Goal: Check status: Check status

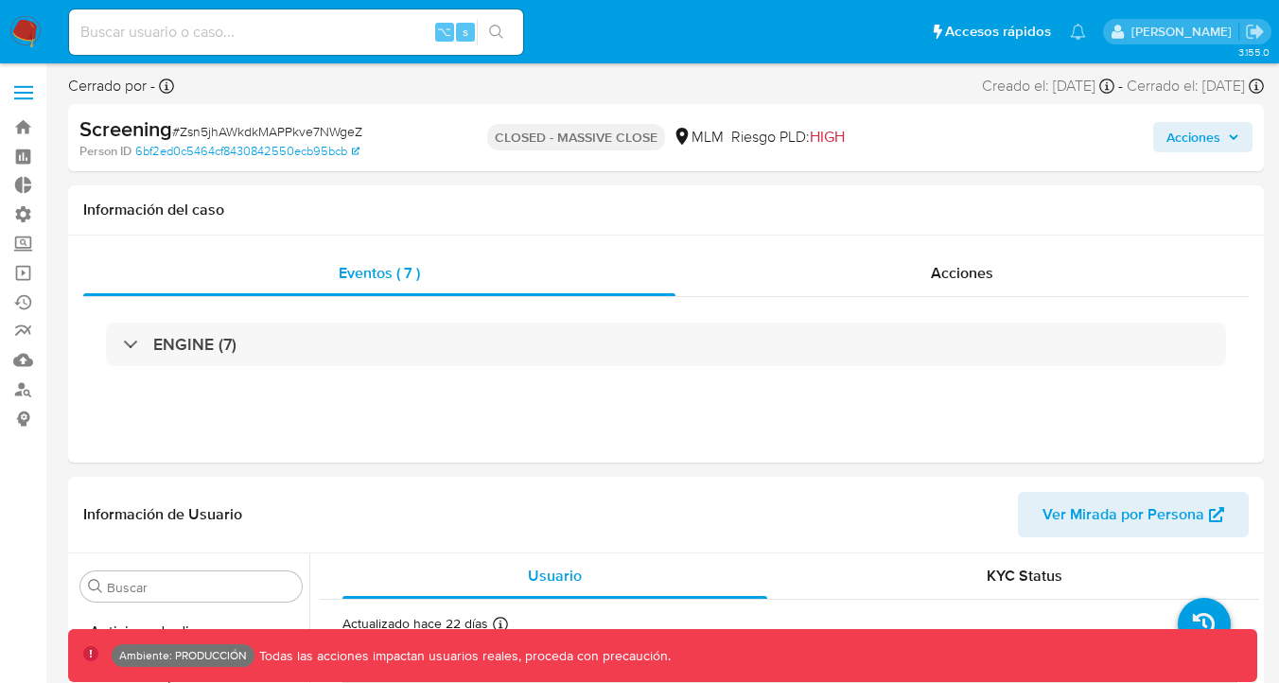
select select "10"
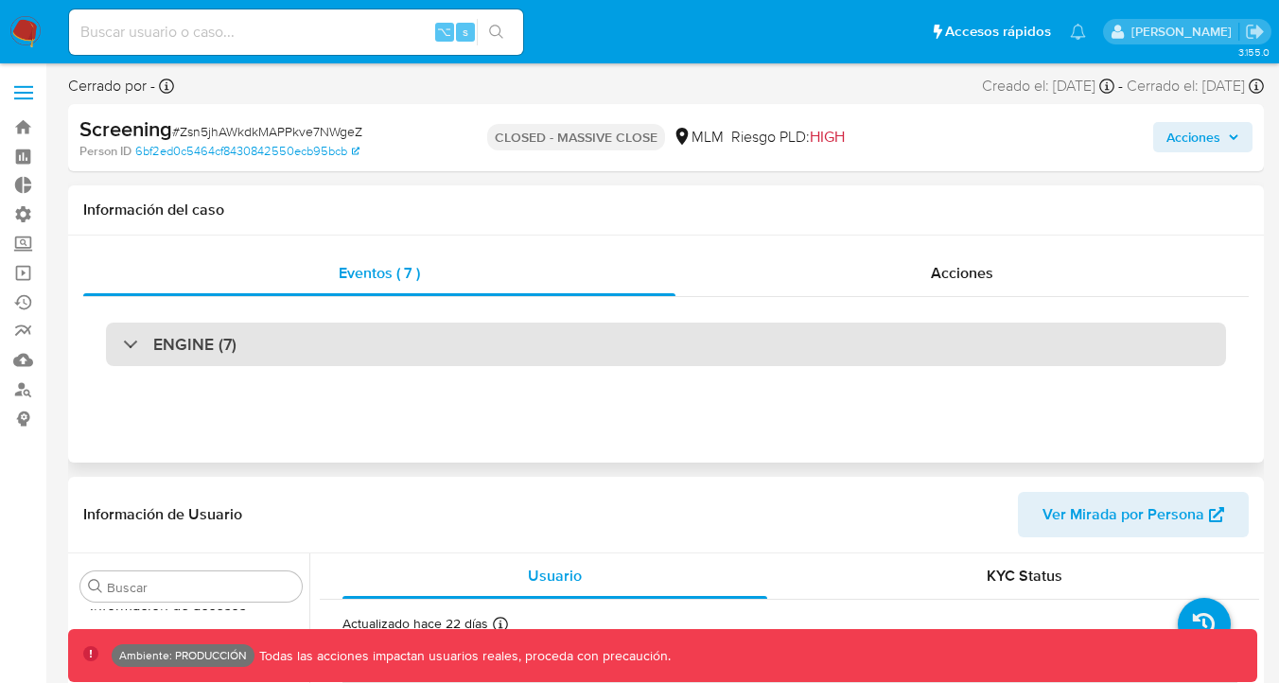
click at [363, 330] on div "ENGINE (7)" at bounding box center [666, 345] width 1120 height 44
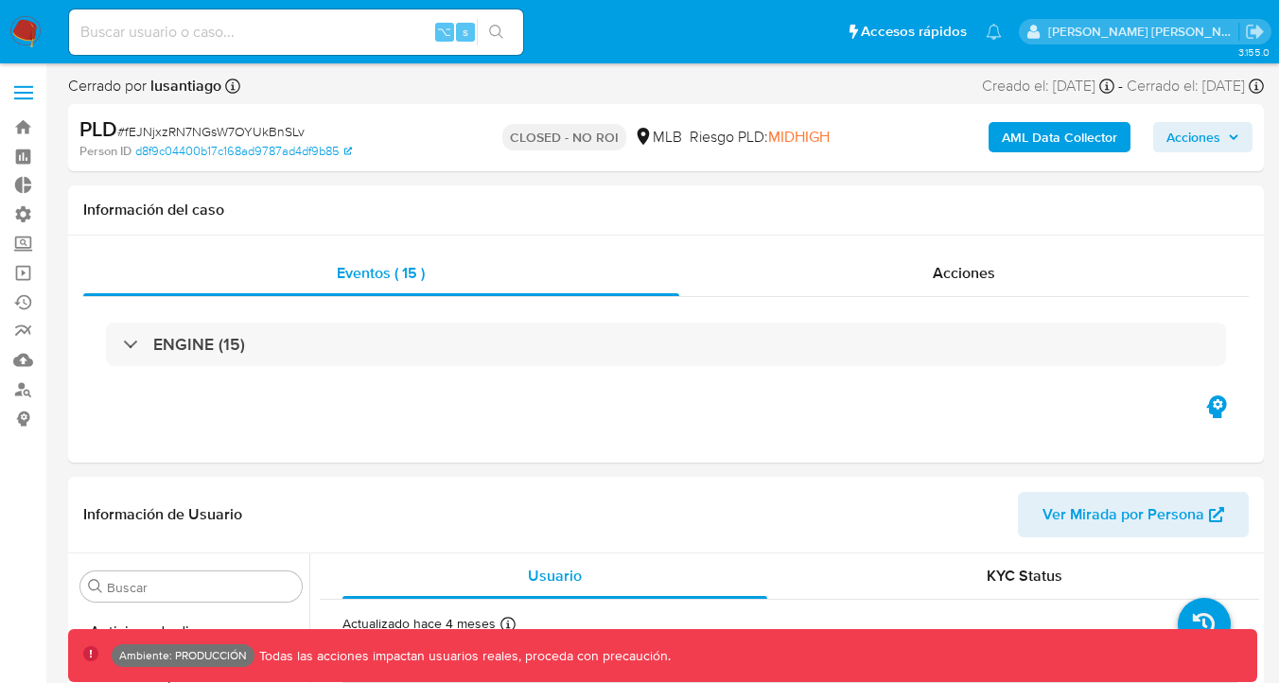
select select "10"
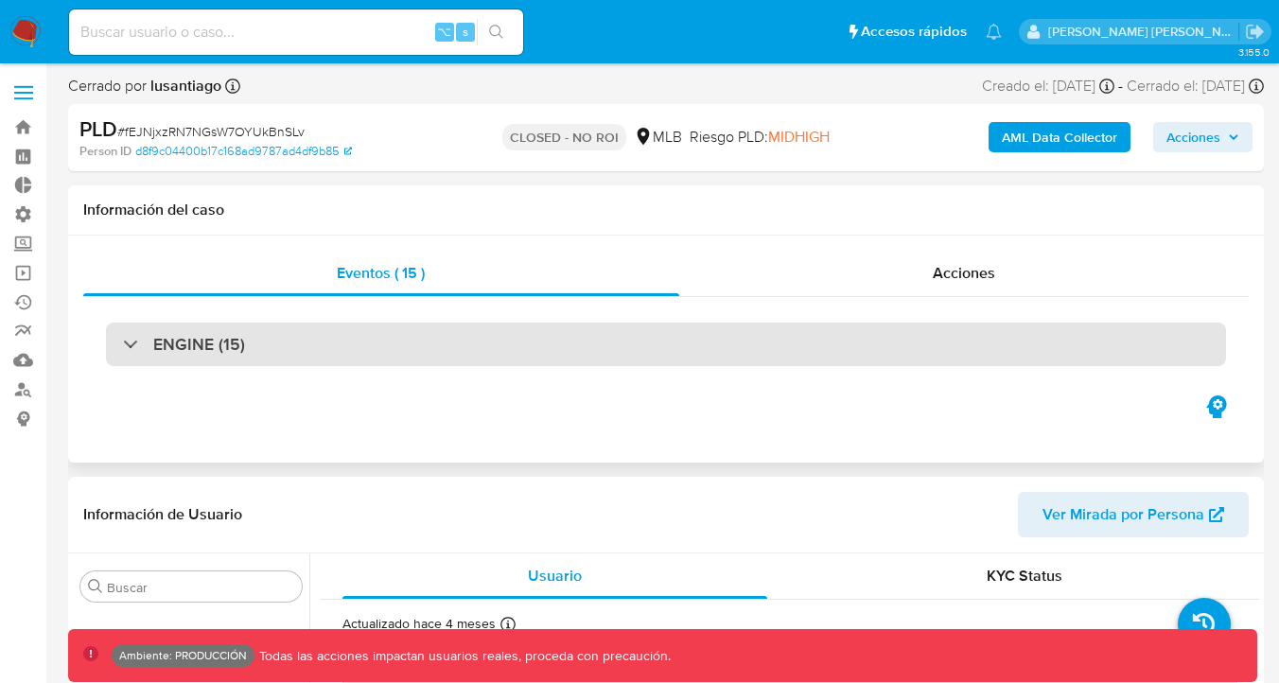
click at [419, 349] on div "ENGINE (15)" at bounding box center [666, 345] width 1120 height 44
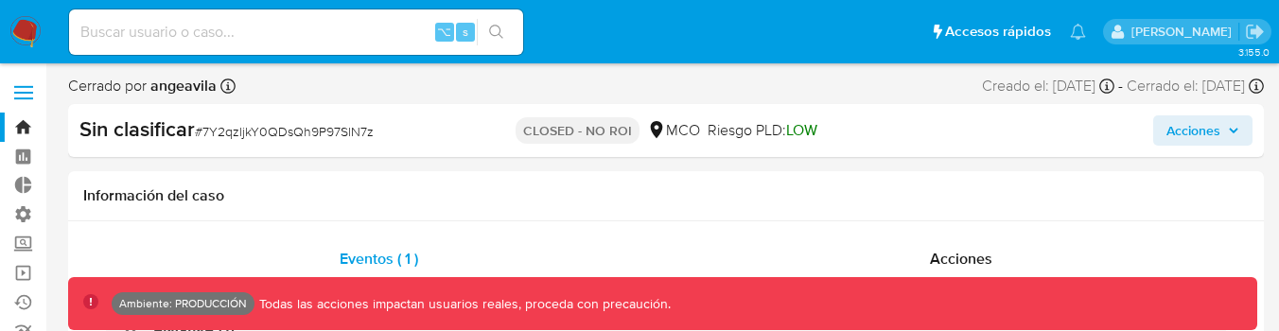
select select "10"
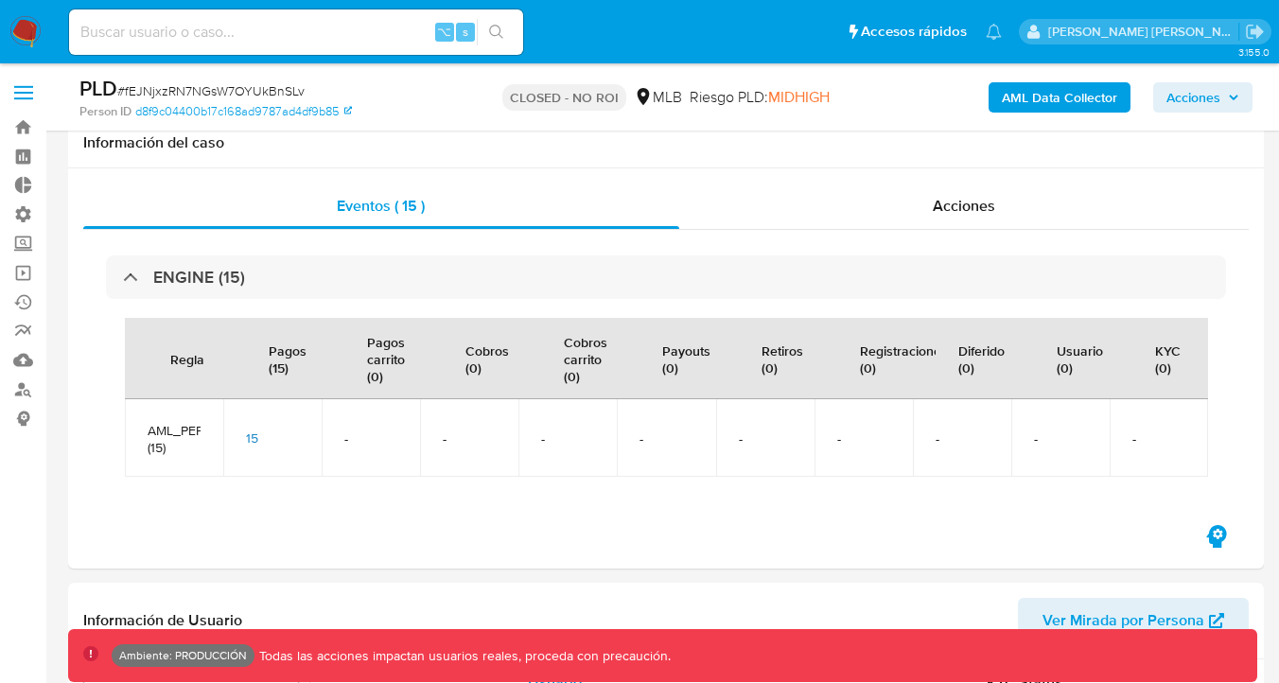
select select "10"
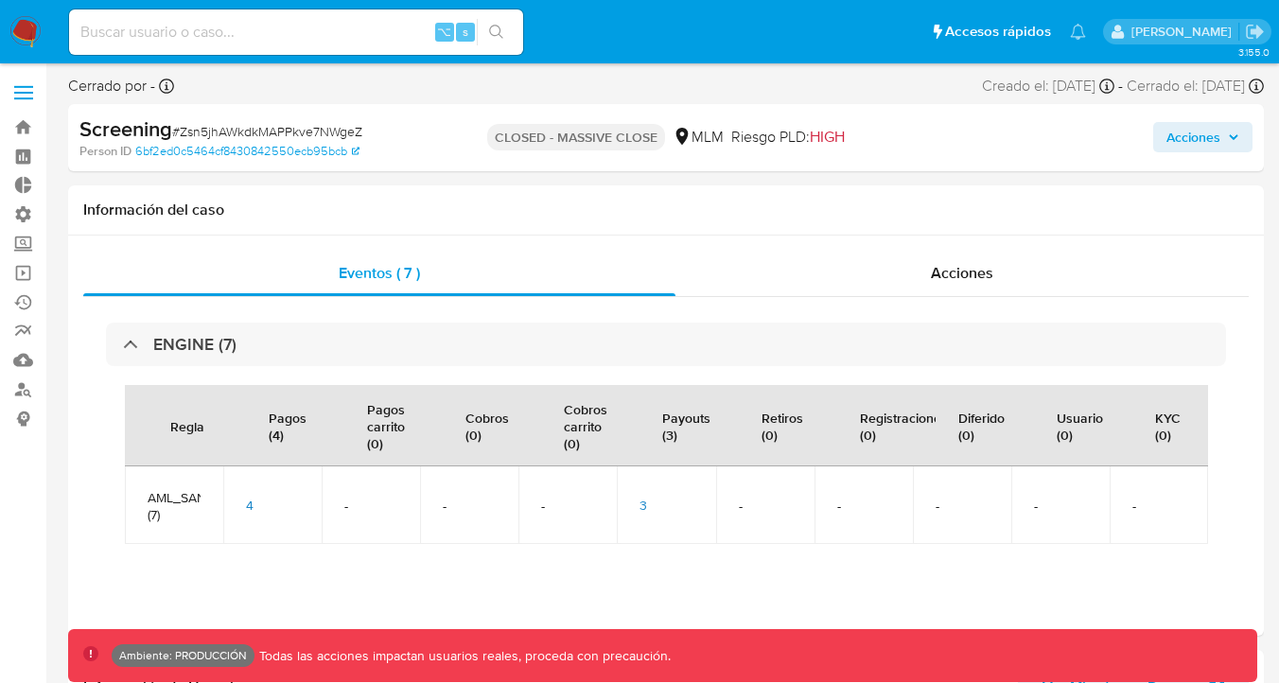
select select "10"
